Goal: Task Accomplishment & Management: Manage account settings

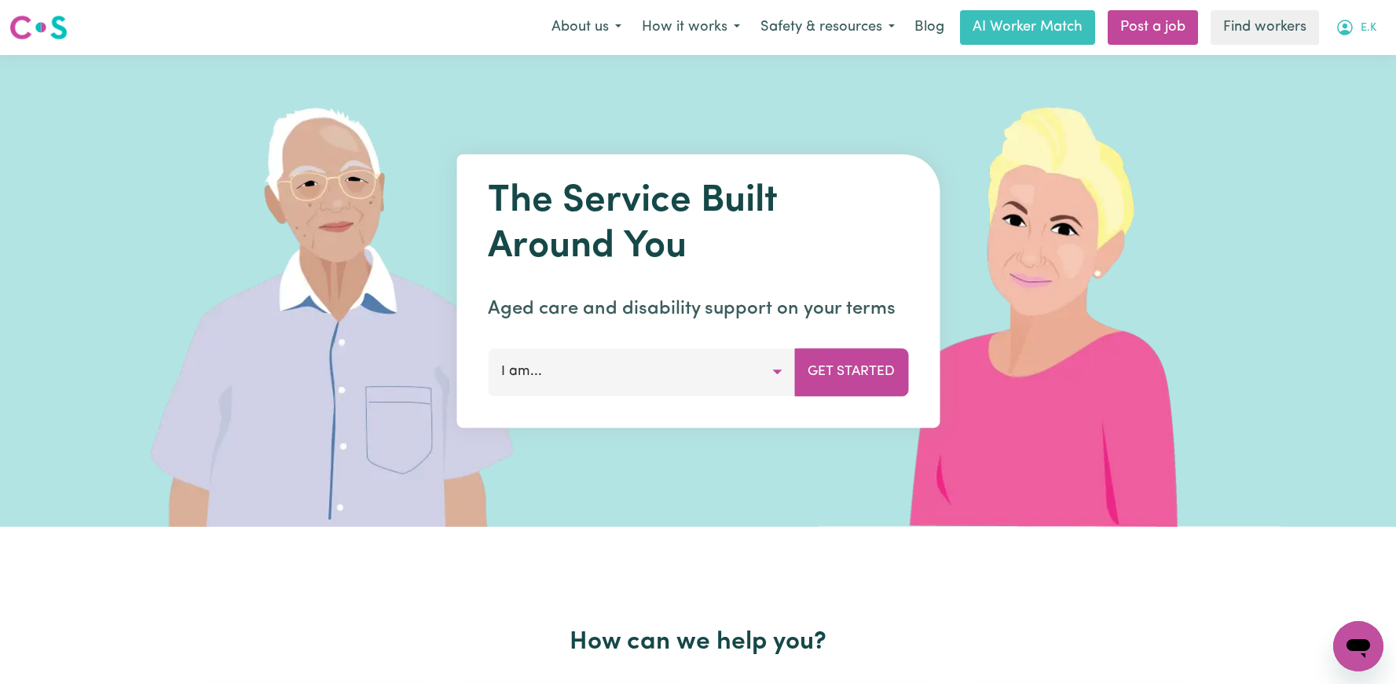
click at [1343, 29] on icon "My Account" at bounding box center [1345, 27] width 19 height 19
click at [1322, 76] on link "Logout" at bounding box center [1324, 90] width 124 height 30
click at [1368, 25] on link "Login" at bounding box center [1359, 27] width 54 height 35
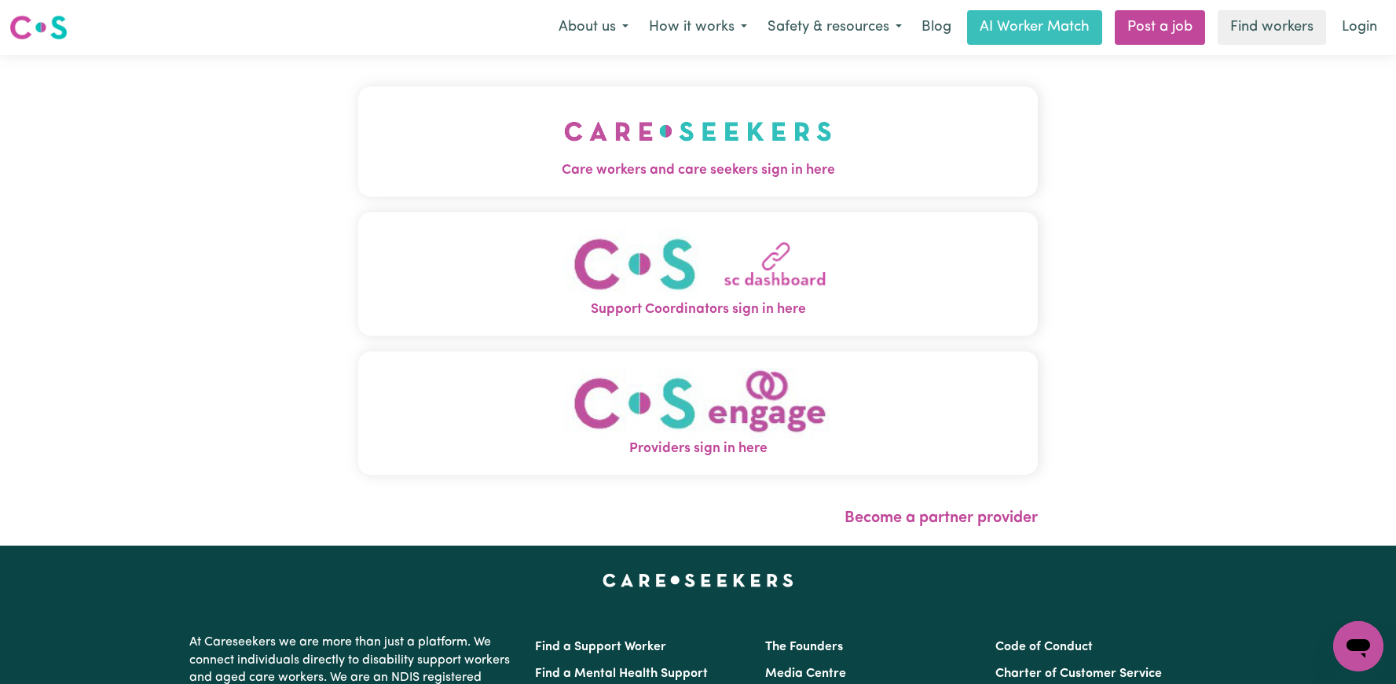
click at [658, 269] on img "Support Coordinators sign in here" at bounding box center [698, 263] width 268 height 71
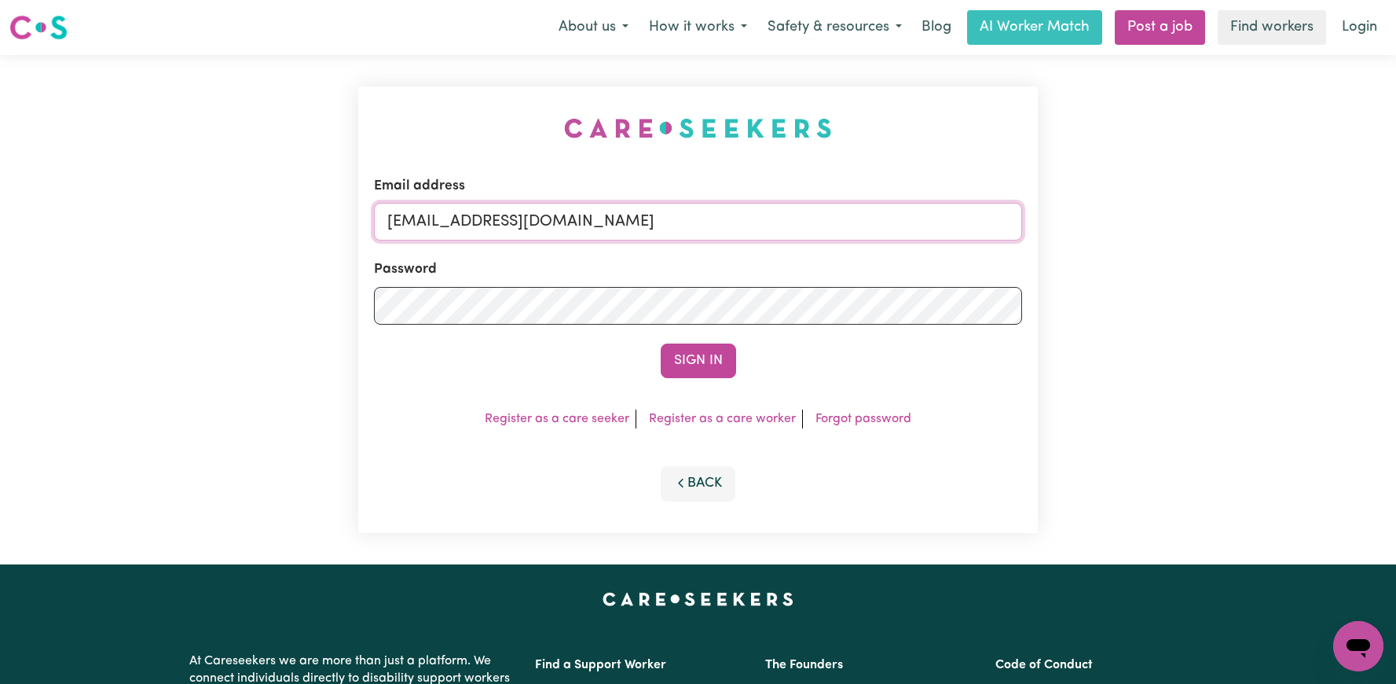
click at [667, 219] on input "superuser~EKWeRFamily@careseekers.com.au" at bounding box center [698, 222] width 648 height 38
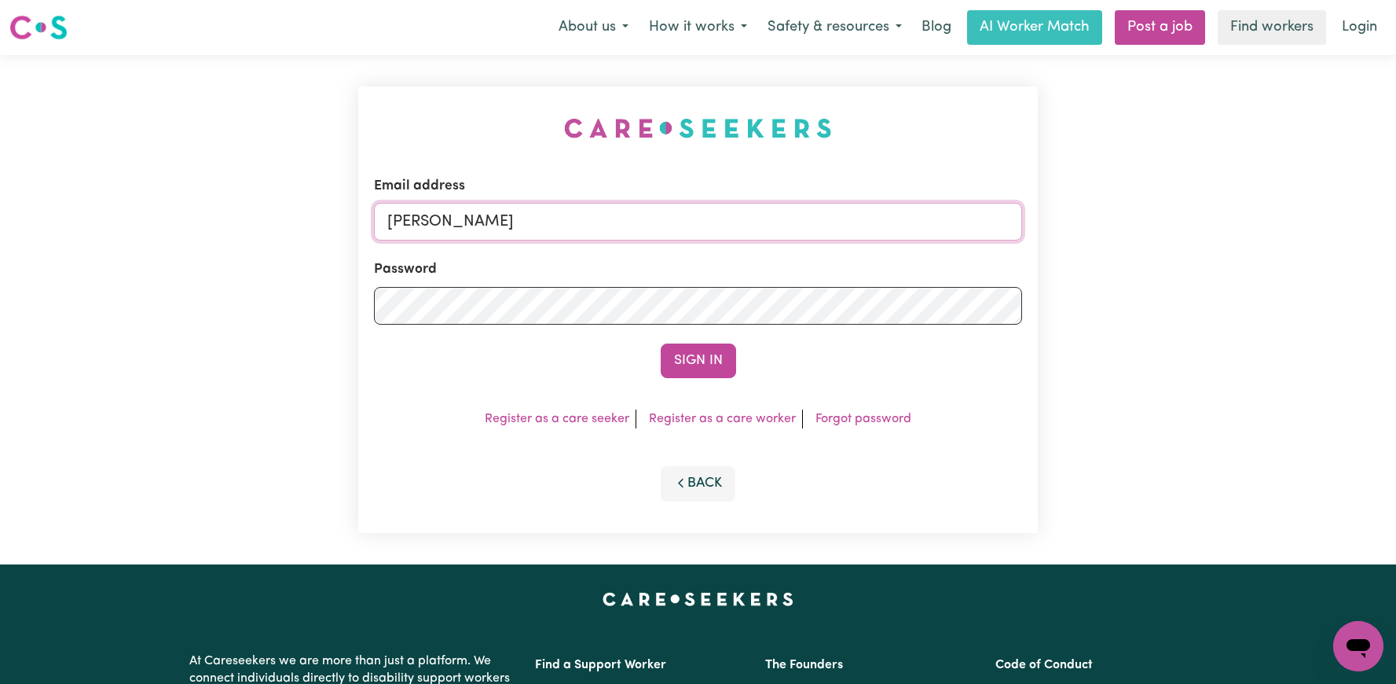
type input "annie@careseekers.com.au"
click at [661, 343] on button "Sign In" at bounding box center [698, 360] width 75 height 35
